Goal: Register for event/course

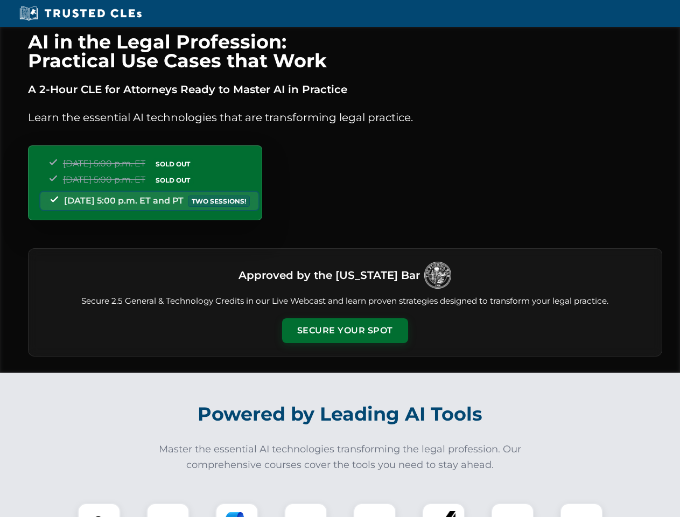
click at [345, 331] on button "Secure Your Spot" at bounding box center [345, 330] width 126 height 25
click at [99, 510] on img at bounding box center [99, 524] width 31 height 31
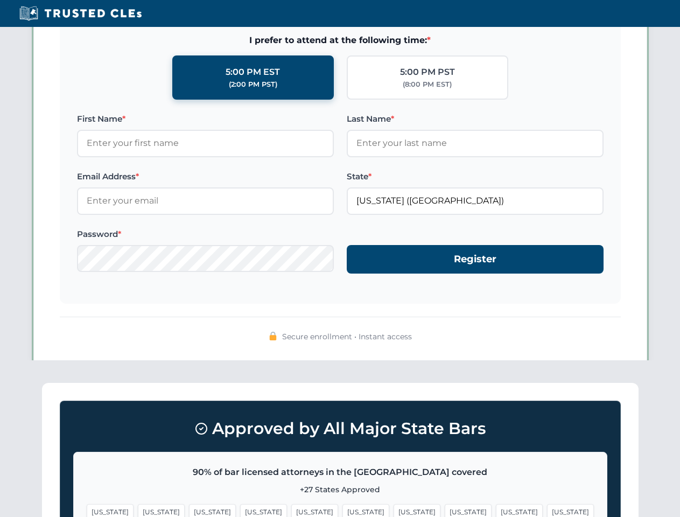
click at [394, 510] on span "[US_STATE]" at bounding box center [417, 512] width 47 height 16
click at [496, 510] on span "[US_STATE]" at bounding box center [519, 512] width 47 height 16
